Goal: Information Seeking & Learning: Understand process/instructions

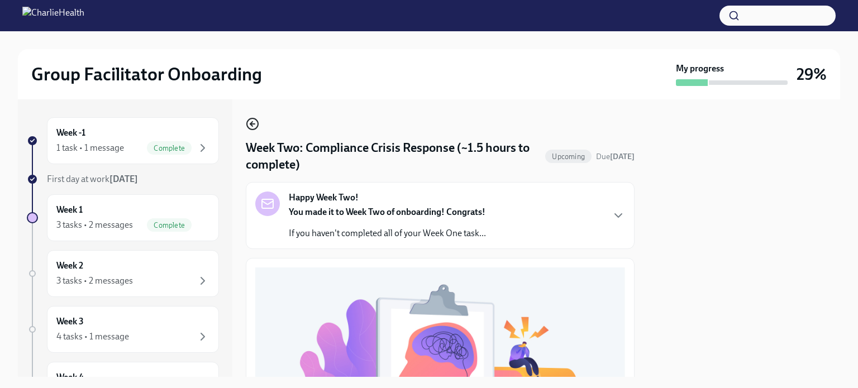
click at [255, 125] on icon "button" at bounding box center [252, 123] width 13 height 13
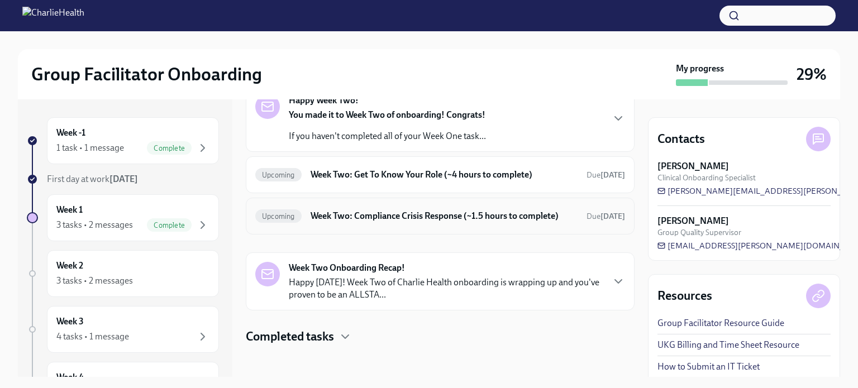
scroll to position [69, 0]
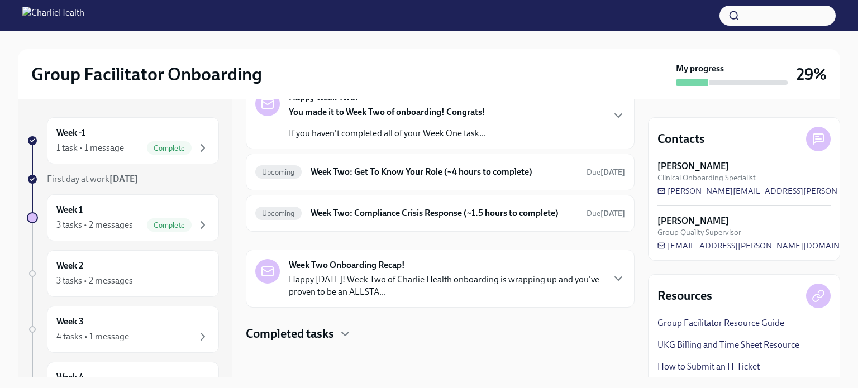
click at [373, 285] on p "Happy [DATE]! Week Two of Charlie Health onboarding is wrapping up and you've p…" at bounding box center [446, 286] width 314 height 25
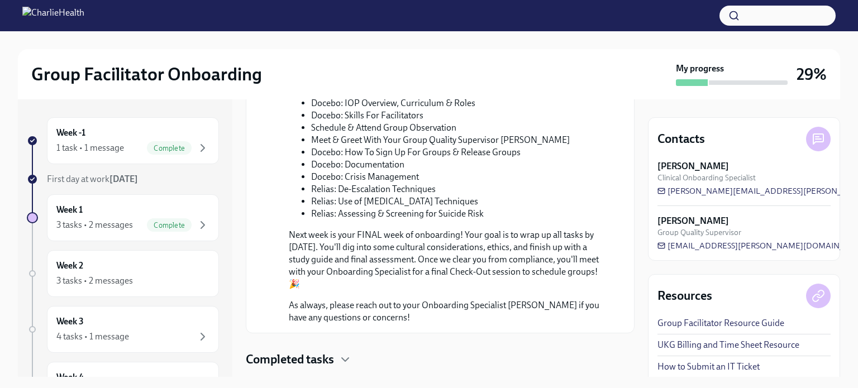
scroll to position [460, 0]
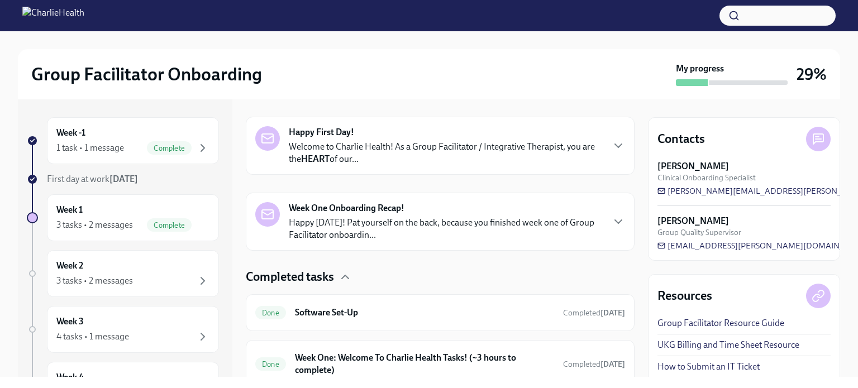
scroll to position [168, 0]
click at [127, 208] on div "Week 1 3 tasks • 2 messages Complete" at bounding box center [132, 218] width 153 height 28
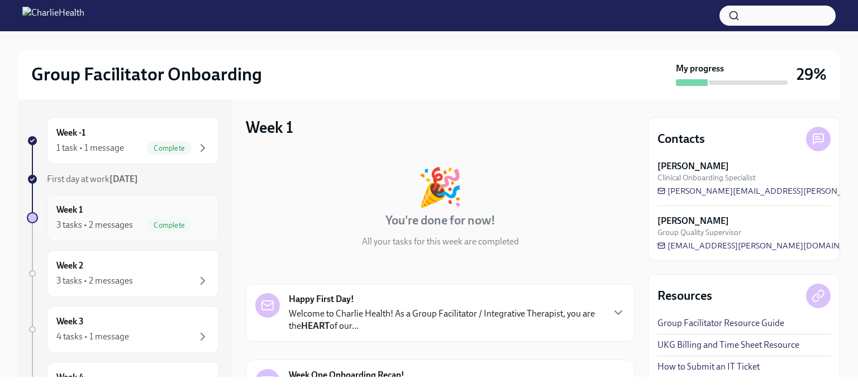
click at [168, 209] on div "Week 1 3 tasks • 2 messages Complete" at bounding box center [132, 218] width 153 height 28
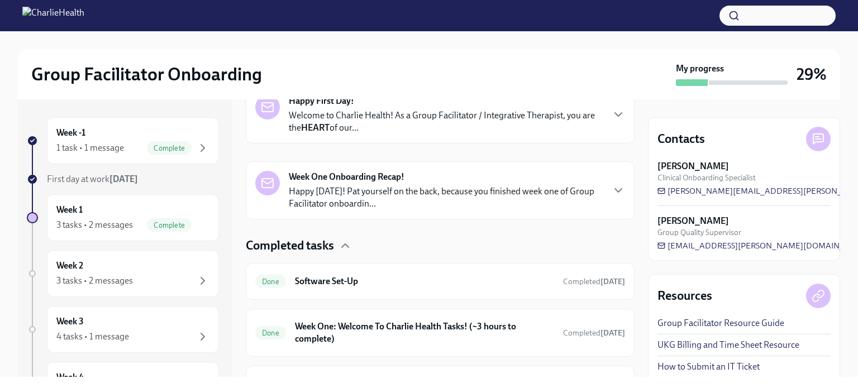
scroll to position [269, 0]
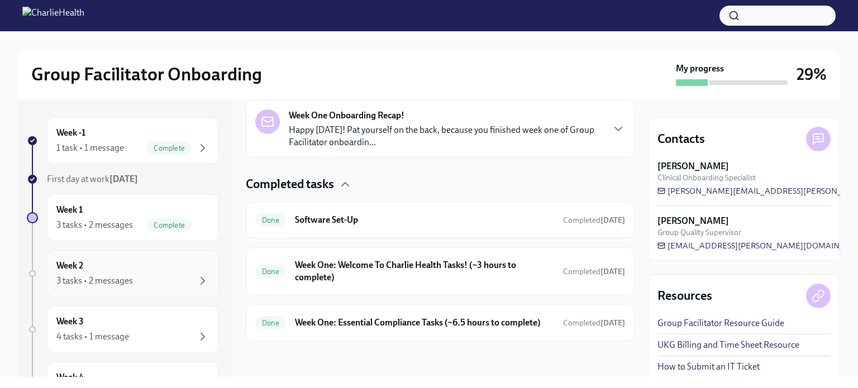
click at [112, 279] on div "3 tasks • 2 messages" at bounding box center [94, 281] width 77 height 12
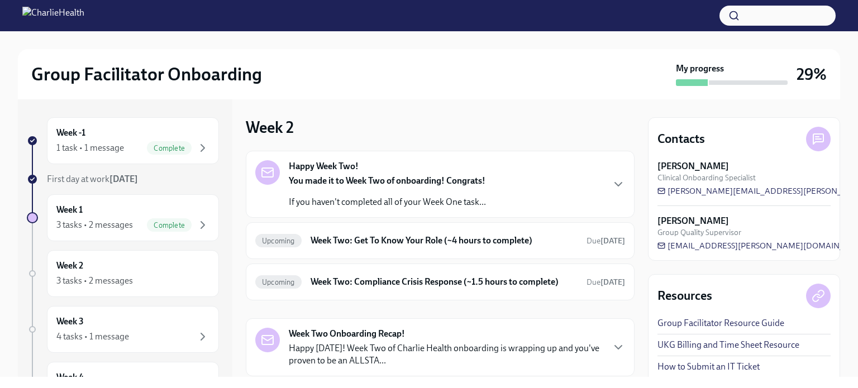
scroll to position [69, 0]
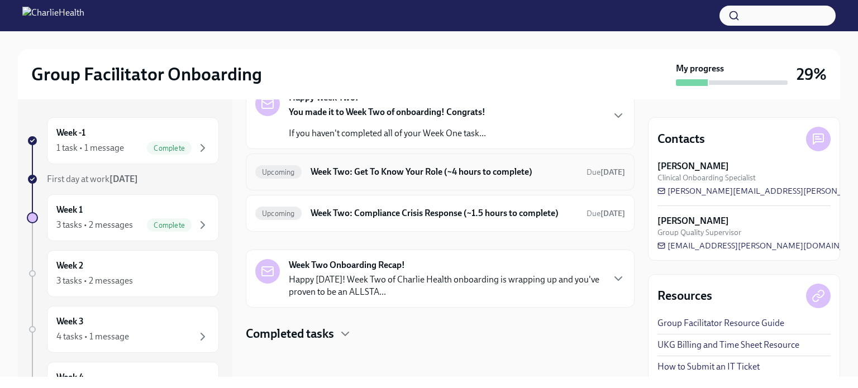
click at [422, 168] on h6 "Week Two: Get To Know Your Role (~4 hours to complete)" at bounding box center [444, 172] width 267 height 12
